Goal: Task Accomplishment & Management: Manage account settings

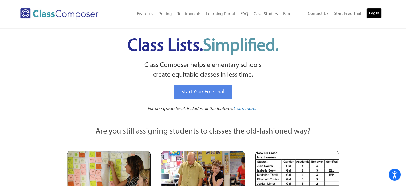
click at [378, 12] on link "Log In" at bounding box center [374, 13] width 15 height 11
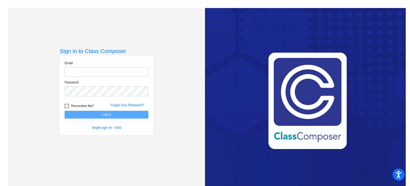
type input "[EMAIL_ADDRESS][DOMAIN_NAME]"
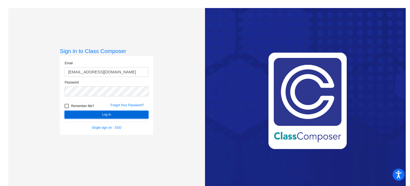
click at [100, 116] on button "Log In" at bounding box center [107, 115] width 84 height 8
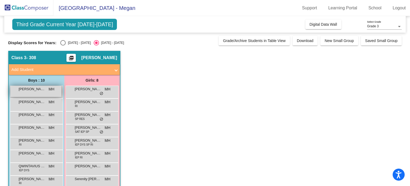
click at [38, 88] on span "[PERSON_NAME]" at bounding box center [32, 88] width 27 height 5
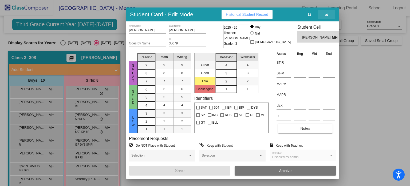
click at [327, 14] on icon "button" at bounding box center [326, 15] width 3 height 4
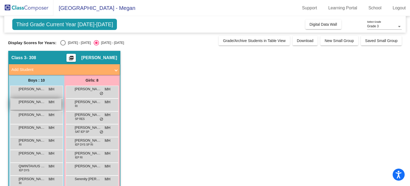
click at [45, 105] on div "[PERSON_NAME] MH lock do_not_disturb_alt" at bounding box center [35, 104] width 51 height 11
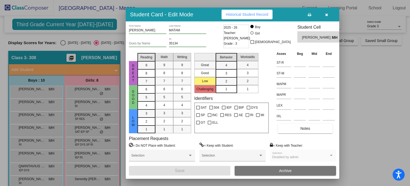
click at [328, 15] on button "button" at bounding box center [326, 15] width 17 height 10
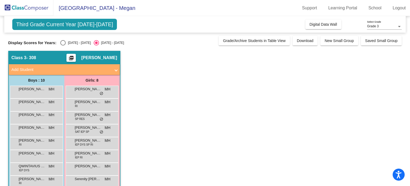
click at [64, 43] on div "Select an option" at bounding box center [62, 42] width 5 height 5
click at [63, 45] on input "[DATE] - [DATE]" at bounding box center [63, 45] width 0 height 0
radio input "true"
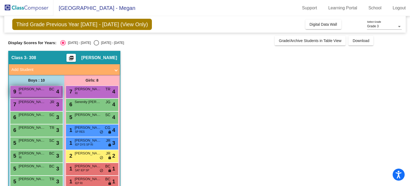
scroll to position [36, 0]
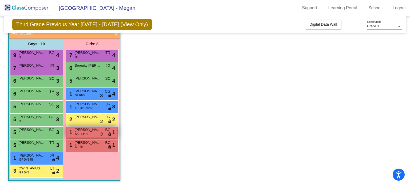
click at [78, 128] on span "[PERSON_NAME]" at bounding box center [88, 129] width 27 height 5
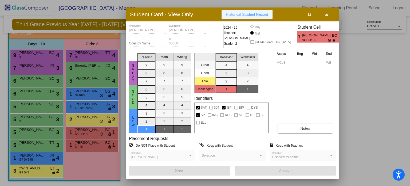
click at [237, 15] on span "Historical Student Record" at bounding box center [247, 14] width 42 height 4
click at [328, 13] on button "button" at bounding box center [326, 15] width 17 height 10
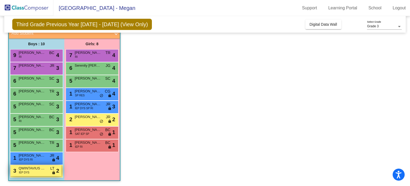
click at [26, 170] on span "QWINTAVIUS RHINES" at bounding box center [32, 167] width 27 height 5
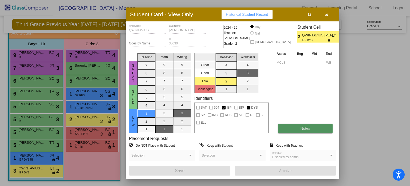
click at [285, 124] on button "Notes" at bounding box center [305, 128] width 55 height 10
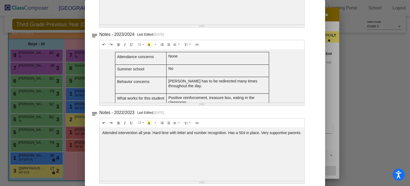
scroll to position [0, 0]
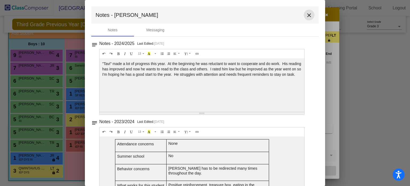
click at [306, 16] on mat-icon "close" at bounding box center [309, 15] width 6 height 6
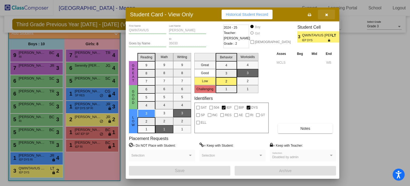
click at [327, 13] on icon "button" at bounding box center [326, 15] width 3 height 4
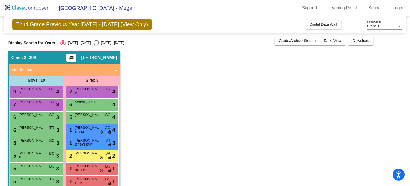
click at [382, 23] on div "Grade 3 Select Grade" at bounding box center [384, 25] width 35 height 9
click at [382, 23] on span "Grade 3" at bounding box center [384, 27] width 35 height 10
click at [198, 58] on app-classroom "Class 3 - 308 picture_as_pdf Megan Hagemann Add Student First Name Last Name St…" at bounding box center [205, 137] width 394 height 172
click at [91, 54] on div "Class 3 - 308 picture_as_pdf Megan Hagemann" at bounding box center [64, 57] width 111 height 13
click at [71, 56] on mat-icon "picture_as_pdf" at bounding box center [71, 58] width 6 height 7
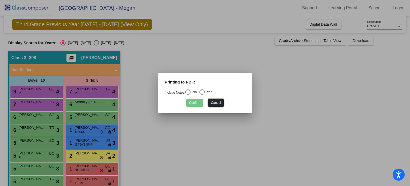
click at [219, 101] on button "Cancel" at bounding box center [215, 103] width 15 height 8
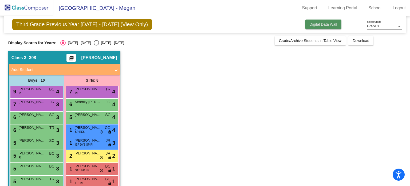
click at [328, 23] on span "Digital Data Wall" at bounding box center [324, 24] width 28 height 4
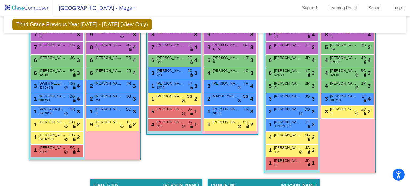
scroll to position [321, 0]
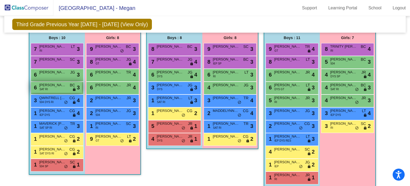
click at [63, 87] on div "6 ZACHARIAH PAIZ SAT RI BC lock do_not_disturb_alt 3" at bounding box center [56, 87] width 51 height 11
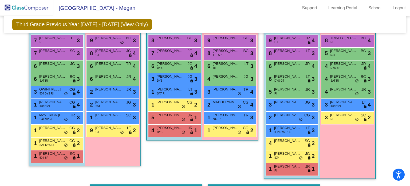
scroll to position [330, 0]
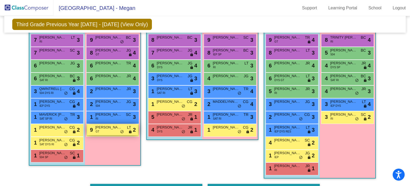
click at [105, 129] on div "9 LILLIANNA FUENTES GT LT lock do_not_disturb_alt 2" at bounding box center [112, 129] width 51 height 11
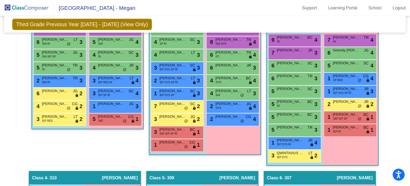
scroll to position [169, 0]
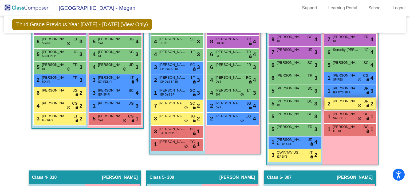
click at [343, 103] on div "2 ADALYNN LOPEZ JR lock do_not_disturb_alt 2" at bounding box center [350, 103] width 51 height 11
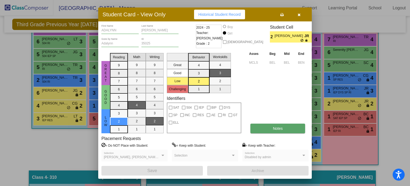
click at [266, 129] on button "Notes" at bounding box center [278, 128] width 55 height 10
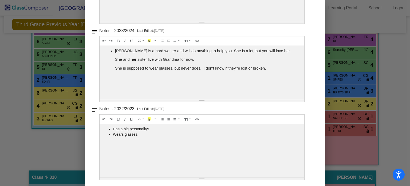
scroll to position [0, 0]
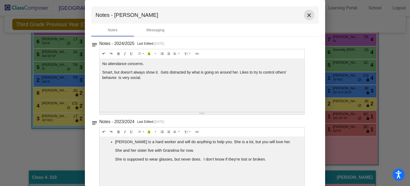
click at [306, 14] on mat-icon "close" at bounding box center [309, 15] width 6 height 6
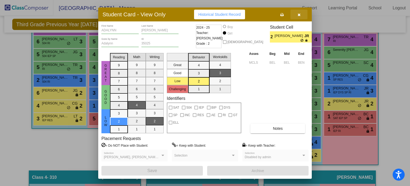
click at [299, 14] on icon "button" at bounding box center [299, 15] width 3 height 4
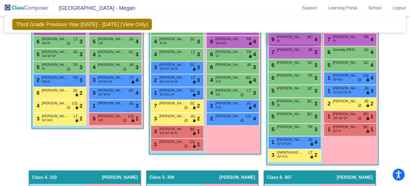
click at [282, 41] on div "9 RYAN DIAZ RI BC lock do_not_disturb_alt 4" at bounding box center [294, 39] width 51 height 11
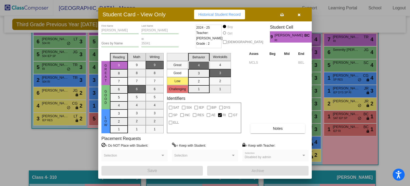
click at [282, 41] on span "RI" at bounding box center [288, 40] width 26 height 4
click at [299, 14] on icon "button" at bounding box center [299, 15] width 3 height 4
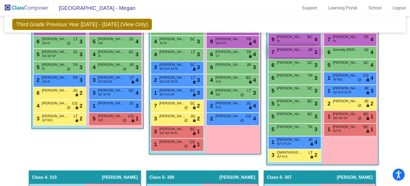
click at [296, 52] on div "7 EYSTAN RODRIGUEZ JR lock do_not_disturb_alt 3" at bounding box center [294, 51] width 51 height 11
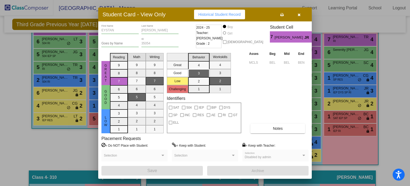
click at [301, 15] on button "button" at bounding box center [299, 15] width 17 height 10
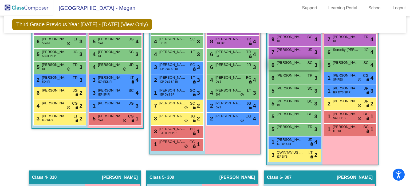
click at [291, 63] on span "ADRIAN TORRES" at bounding box center [290, 62] width 27 height 5
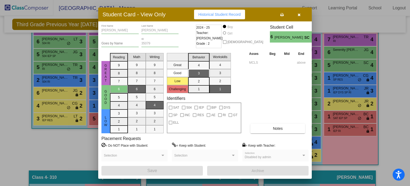
click at [299, 15] on icon "button" at bounding box center [299, 15] width 3 height 4
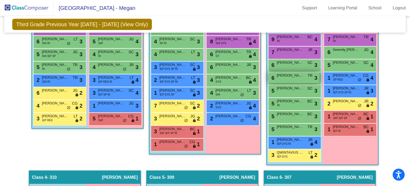
click at [290, 82] on div "6 ALEX MATAM TR lock do_not_disturb_alt 3" at bounding box center [294, 77] width 51 height 11
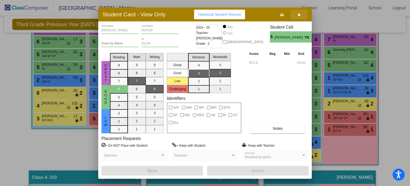
click at [299, 16] on icon "button" at bounding box center [299, 15] width 3 height 4
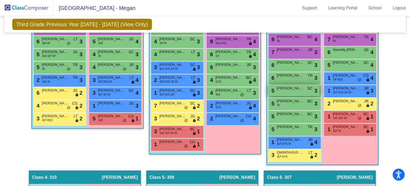
click at [294, 92] on div "5 COLTON CANCINO SC lock do_not_disturb_alt 3" at bounding box center [294, 90] width 51 height 11
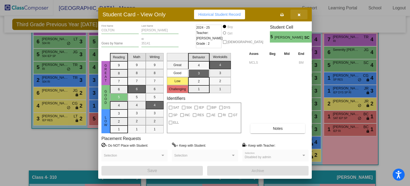
click at [298, 14] on icon "button" at bounding box center [299, 15] width 3 height 4
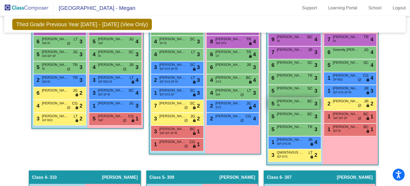
click at [291, 105] on div "5 Kaden Nunez RI BC lock do_not_disturb_alt 3" at bounding box center [294, 103] width 51 height 11
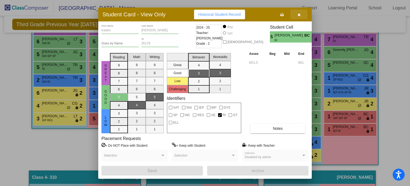
click at [298, 15] on icon "button" at bounding box center [299, 15] width 3 height 4
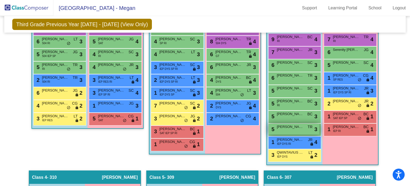
click at [295, 129] on div "5 Tristan Garcia TR lock do_not_disturb_alt 3" at bounding box center [294, 128] width 51 height 11
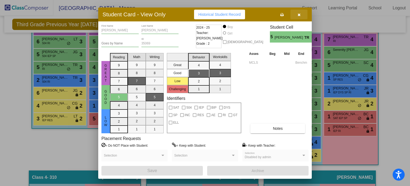
click at [298, 11] on button "button" at bounding box center [299, 15] width 17 height 10
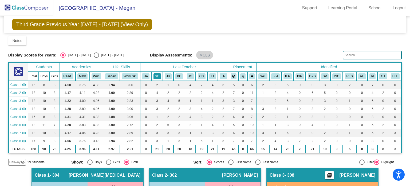
click at [156, 76] on button "SC" at bounding box center [157, 76] width 7 height 6
click at [322, 76] on button "SP" at bounding box center [324, 76] width 7 height 6
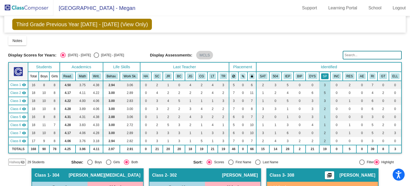
click at [322, 76] on button "SP" at bounding box center [324, 76] width 7 height 6
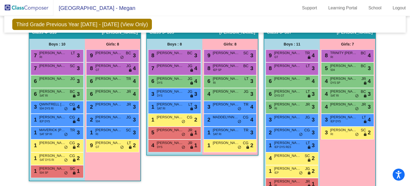
scroll to position [315, 0]
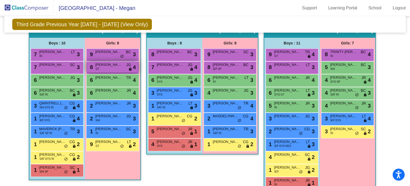
click at [107, 64] on span "ALLIE CUSTER" at bounding box center [108, 64] width 27 height 5
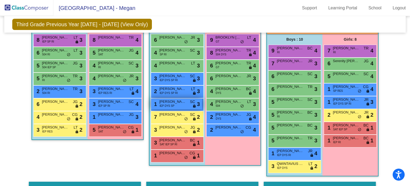
scroll to position [159, 0]
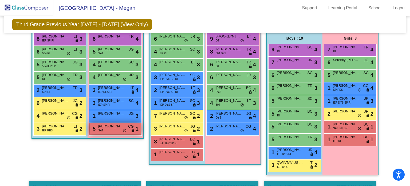
click at [125, 123] on div "5 RILEY MCHUGH SAT CG lock do_not_disturb_alt 1" at bounding box center [115, 128] width 51 height 11
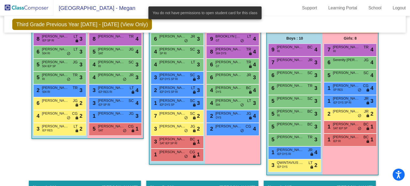
click at [108, 147] on div "Class 1 - 304 picture_as_pdf Tanya Whitehead Add Student First Name Last Name S…" at bounding box center [88, 95] width 112 height 172
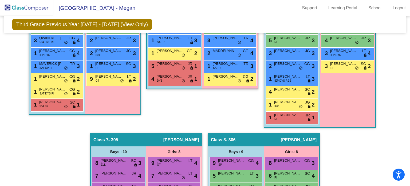
scroll to position [381, 0]
